Goal: Transaction & Acquisition: Subscribe to service/newsletter

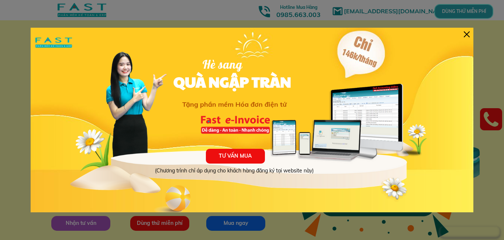
click at [465, 35] on div at bounding box center [467, 34] width 6 height 6
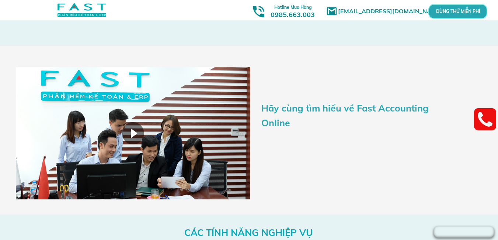
scroll to position [860, 0]
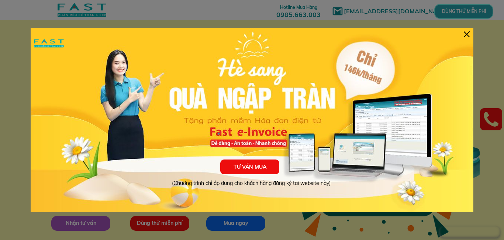
click at [457, 29] on div "TƯ VẤN MUA (Chương trình chỉ áp dụng cho khách hàng đăng ký tại website này)" at bounding box center [252, 120] width 442 height 184
click at [462, 39] on div "TƯ VẤN MUA (Chương trình chỉ áp dụng cho khách hàng đăng ký tại website này)" at bounding box center [252, 120] width 442 height 184
click at [466, 34] on div at bounding box center [467, 34] width 6 height 6
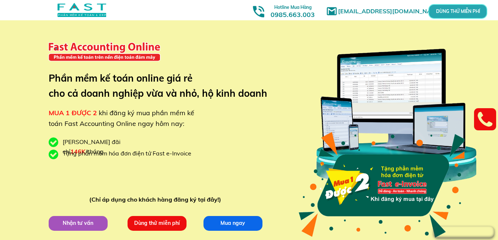
click at [489, 44] on div "[EMAIL_ADDRESS][DOMAIN_NAME] MUA 1 ĐƯỢC 2 khi đăng ký mua phần mềm kế toán Fast…" at bounding box center [249, 139] width 498 height 278
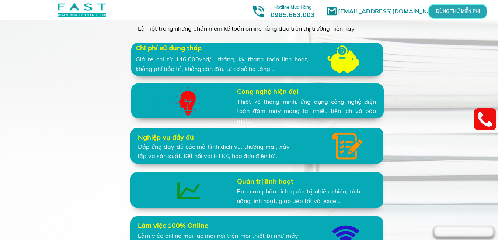
scroll to position [860, 0]
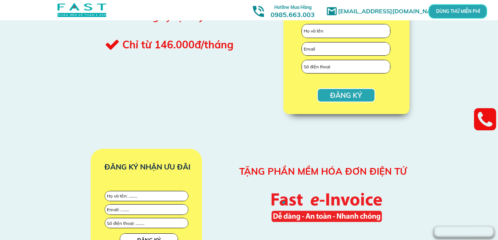
click at [442, 153] on div "TẶNG PHẦN MỀM HÓA ĐƠN ĐIỆN TỬ ĐĂNG KÝ NHẬN ƯU ĐÃI ĐĂNG KÝ" at bounding box center [249, 210] width 498 height 164
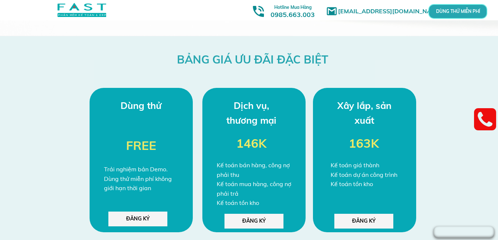
scroll to position [1967, 0]
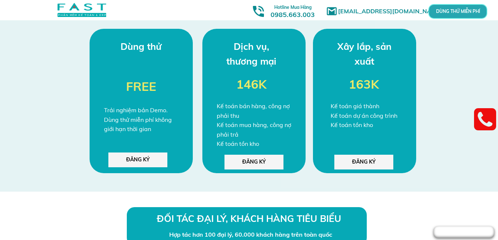
click at [141, 158] on p "ĐĂNG KÝ" at bounding box center [137, 159] width 59 height 15
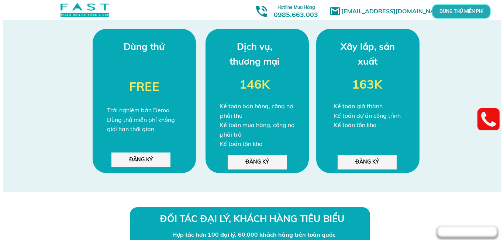
scroll to position [0, 0]
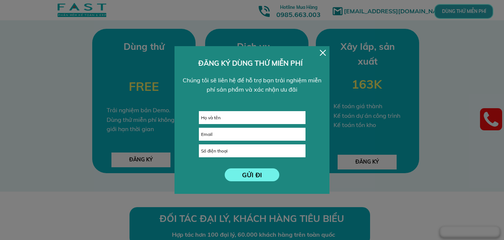
click at [229, 119] on input "text" at bounding box center [252, 117] width 106 height 12
type input "[PERSON_NAME]"
type input "[EMAIL_ADDRESS][DOMAIN_NAME]"
type input "0904294898"
click at [249, 173] on p "GỬI ĐI" at bounding box center [252, 174] width 55 height 13
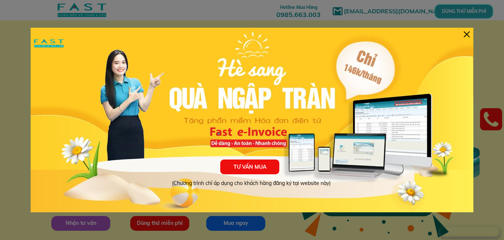
click at [465, 29] on div "TƯ VẤN MUA (Chương trình chỉ áp dụng cho khách hàng đăng ký tại website này)" at bounding box center [252, 120] width 442 height 184
click at [468, 38] on div "TƯ VẤN MUA (Chương trình chỉ áp dụng cho khách hàng đăng ký tại website này)" at bounding box center [252, 120] width 442 height 184
click at [464, 32] on div at bounding box center [467, 34] width 6 height 6
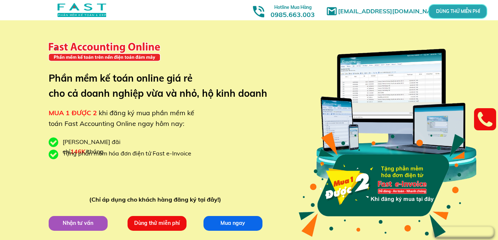
click at [278, 154] on div "[EMAIL_ADDRESS][DOMAIN_NAME] MUA 1 ĐƯỢC 2 khi đăng ký mua phần mềm kế toán Fast…" at bounding box center [249, 139] width 354 height 278
click at [477, 52] on div at bounding box center [396, 116] width 173 height 172
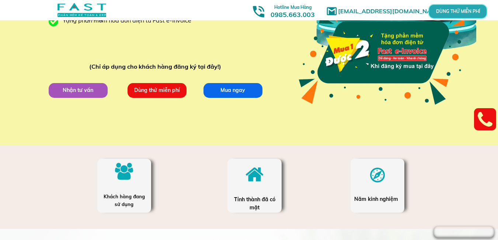
scroll to position [162, 0]
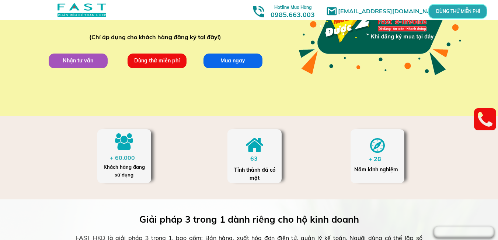
click at [249, 62] on p "Mua ngay" at bounding box center [233, 60] width 60 height 15
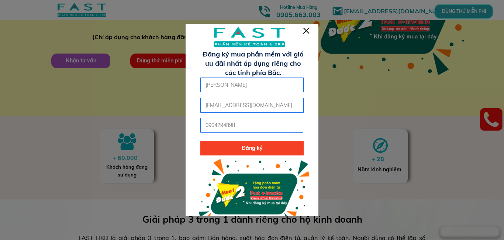
scroll to position [21, 0]
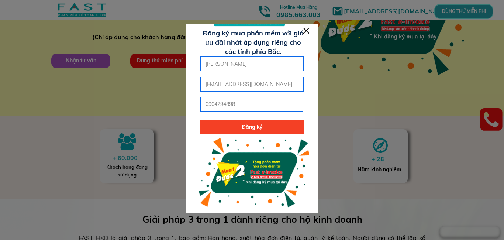
click at [309, 30] on div at bounding box center [251, 108] width 133 height 210
click at [306, 30] on div at bounding box center [306, 31] width 6 height 6
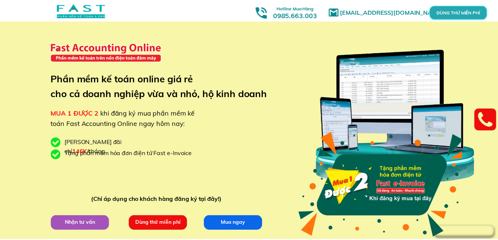
scroll to position [162, 0]
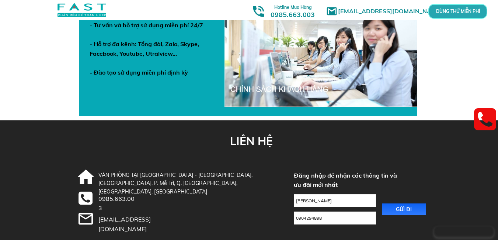
scroll to position [2648, 0]
